Goal: Information Seeking & Learning: Learn about a topic

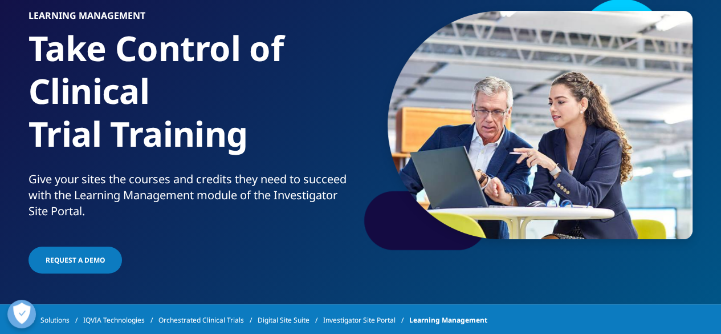
scroll to position [91, 0]
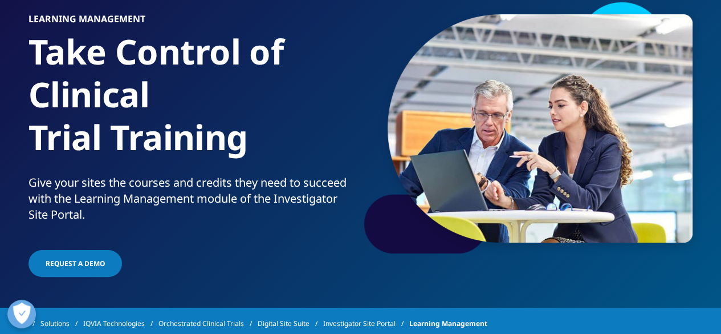
click at [659, 190] on img at bounding box center [540, 128] width 305 height 228
click at [477, 265] on div "Learning Management Take Control of Clinical Trial Training Give your sites the…" at bounding box center [361, 139] width 673 height 279
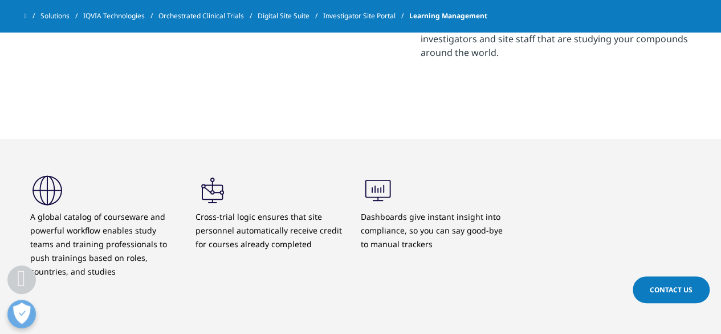
scroll to position [0, 0]
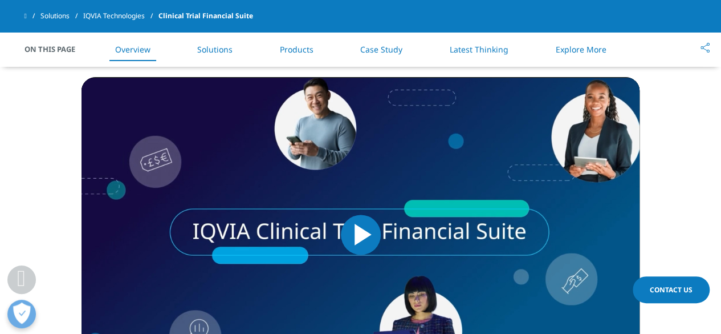
scroll to position [691, 0]
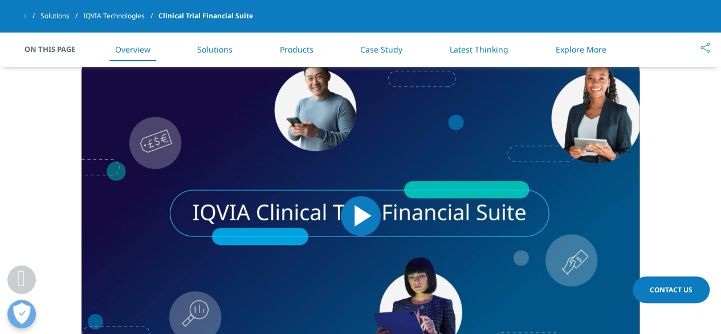
click at [361, 216] on span "Video Player" at bounding box center [361, 216] width 0 height 0
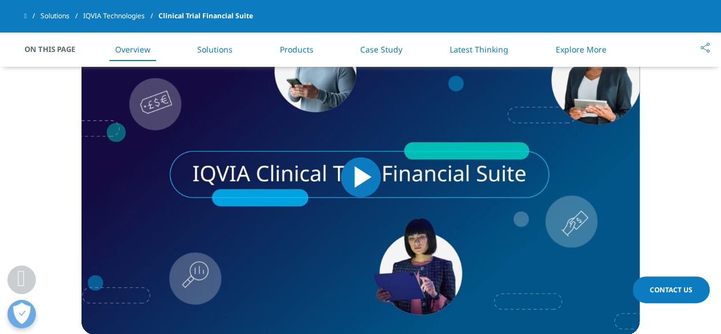
click at [343, 212] on video-js "Video Player is loading. Play Video Play Skip Backward Skip Forward Mute Curren…" at bounding box center [361, 176] width 558 height 315
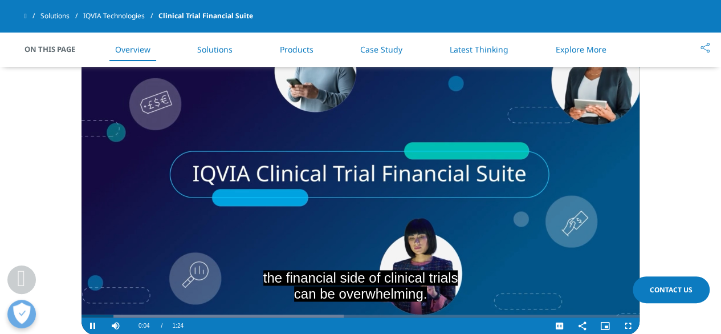
click at [495, 271] on video "Video Player" at bounding box center [361, 176] width 558 height 315
click at [505, 271] on video "Video Player" at bounding box center [361, 176] width 558 height 315
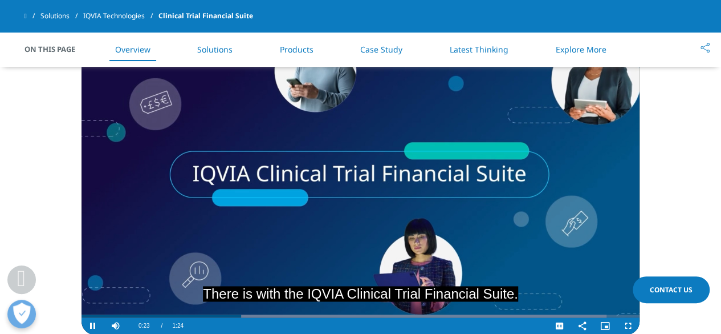
click at [367, 169] on video "Video Player" at bounding box center [361, 176] width 558 height 315
click at [370, 171] on video "Video Player" at bounding box center [361, 176] width 558 height 315
click at [362, 181] on video "Video Player" at bounding box center [361, 176] width 558 height 315
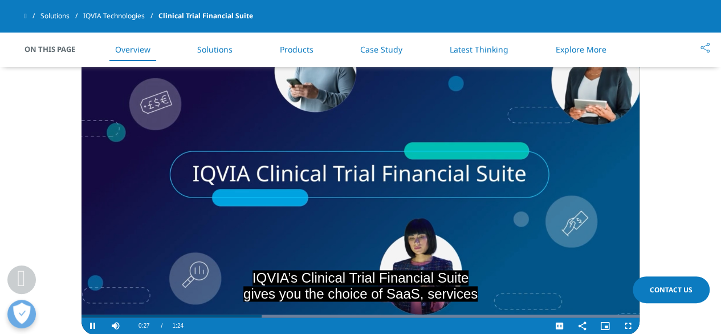
click at [364, 209] on video "Video Player" at bounding box center [361, 176] width 558 height 315
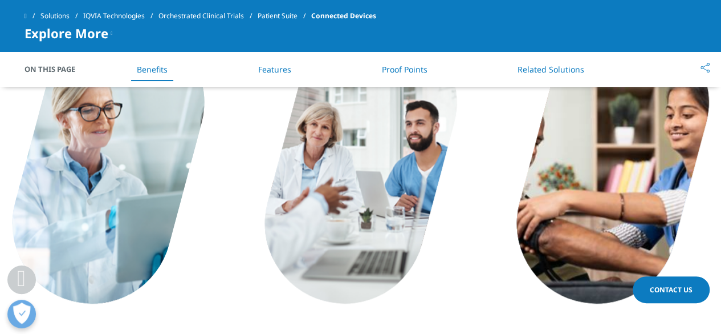
scroll to position [1954, 0]
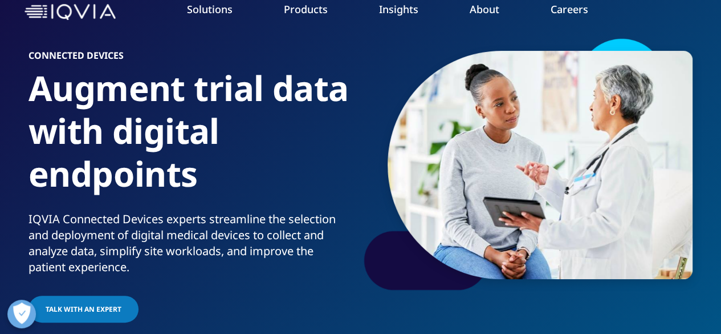
scroll to position [0, 0]
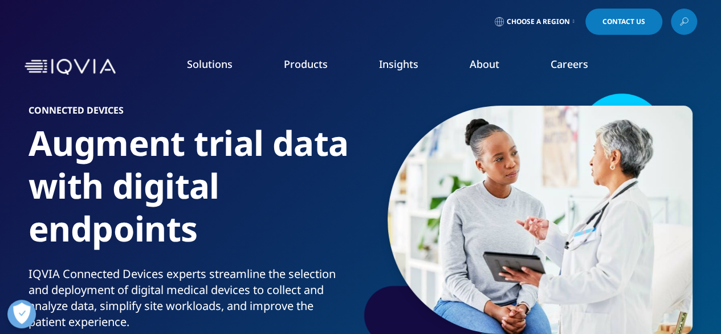
click at [665, 46] on nav "Solutions quick find a capability Clear Search Loading SOLUTIONS Research & Dev…" at bounding box center [408, 67] width 577 height 54
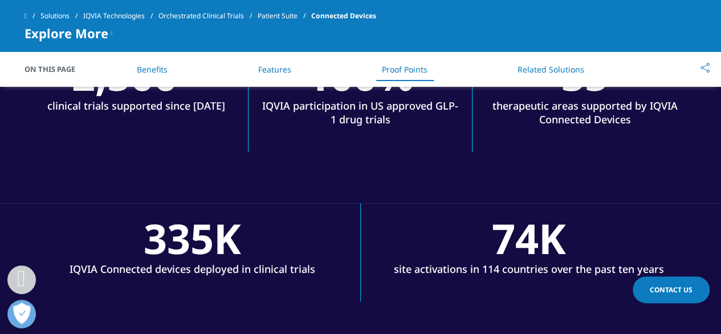
scroll to position [2487, 0]
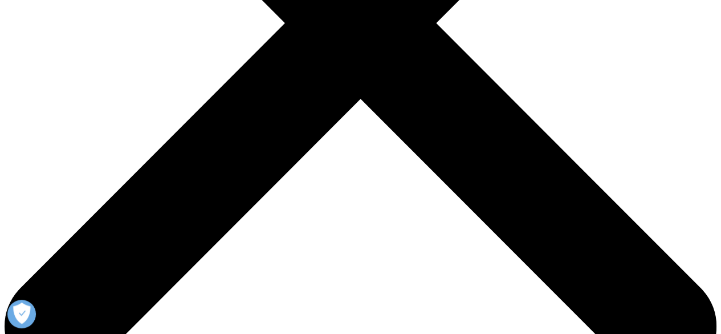
scroll to position [355, 0]
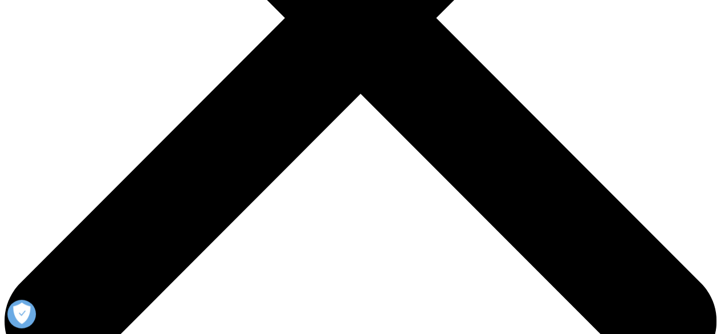
drag, startPoint x: 0, startPoint y: 0, endPoint x: 729, endPoint y: 43, distance: 730.6
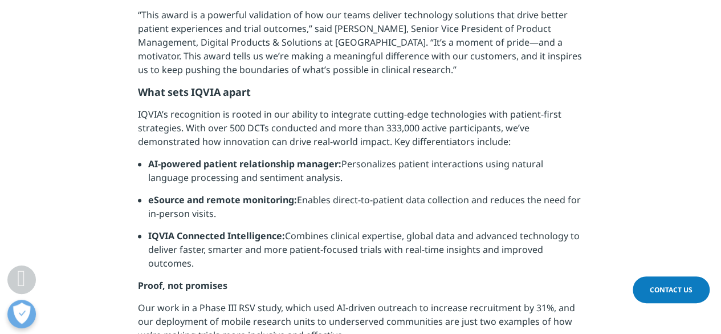
scroll to position [737, 0]
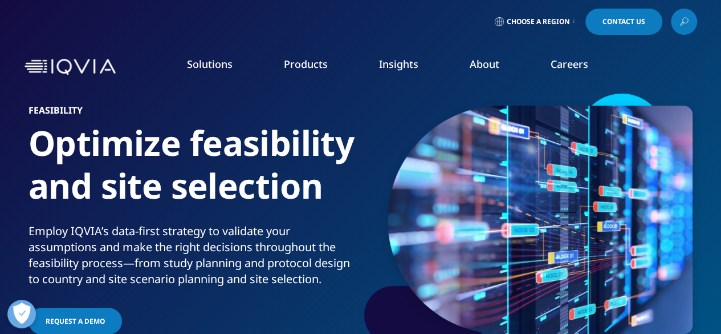
click at [314, 220] on h1 "Optimize feasibility and site selection" at bounding box center [193, 172] width 328 height 102
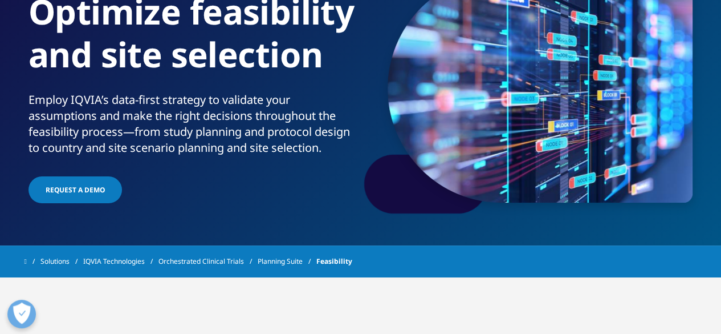
scroll to position [160, 0]
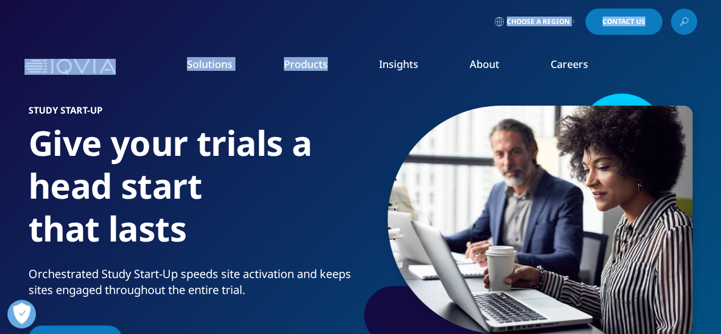
drag, startPoint x: 342, startPoint y: 11, endPoint x: 368, endPoint y: 213, distance: 203.6
click at [368, 94] on div "Clear Search Loading Choose a Region Contact Us" at bounding box center [360, 47] width 721 height 94
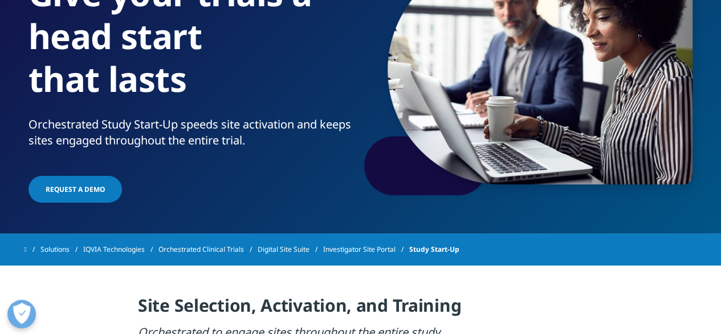
scroll to position [160, 0]
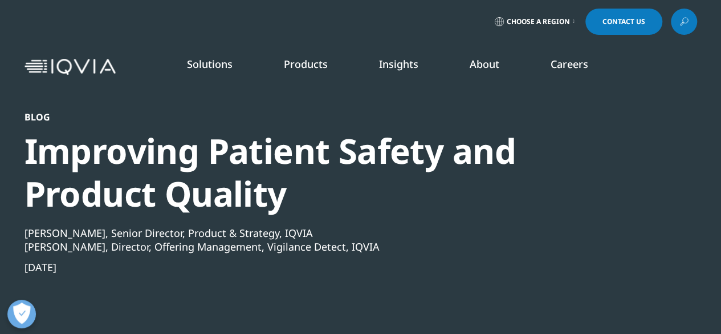
click at [528, 277] on div "Blog Improving Patient Safety and Product Quality Michael King, Senior Director…" at bounding box center [330, 249] width 611 height 277
